Goal: Find specific page/section: Find specific page/section

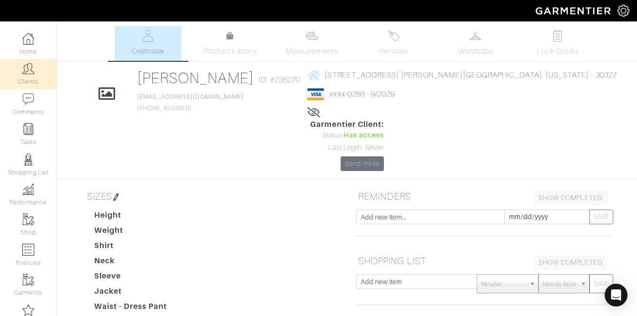
click at [35, 74] on link "Clients" at bounding box center [28, 74] width 57 height 30
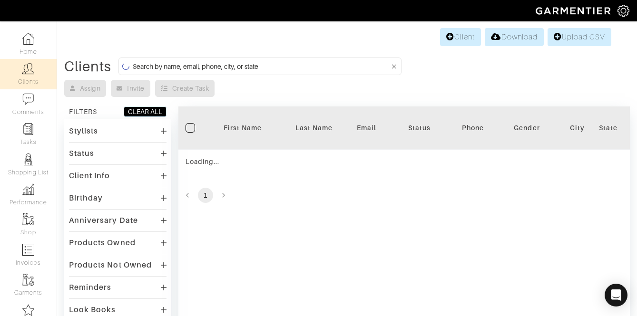
click at [289, 68] on input at bounding box center [261, 66] width 257 height 12
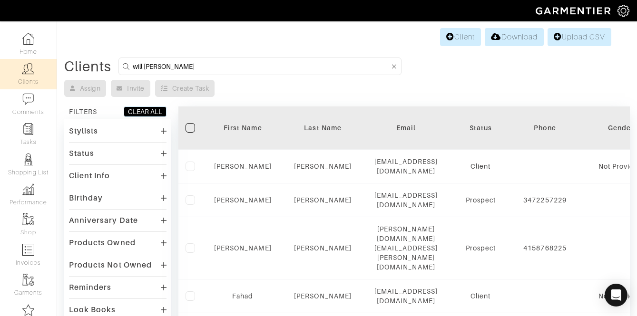
type input "will [PERSON_NAME]"
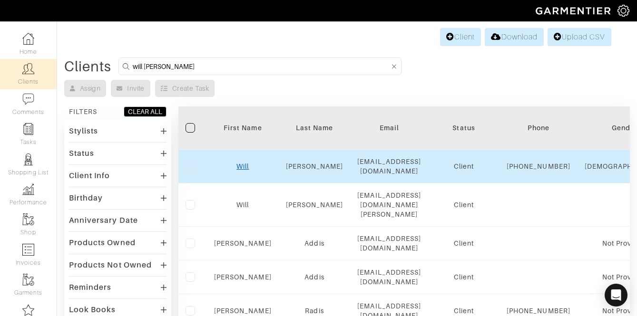
click at [240, 165] on link "Will" at bounding box center [242, 167] width 12 height 8
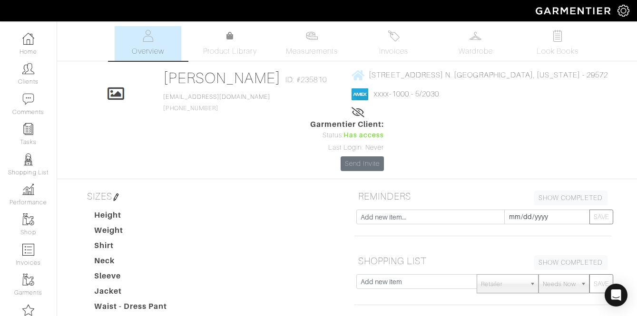
scroll to position [12, 0]
